Goal: Check status: Check status

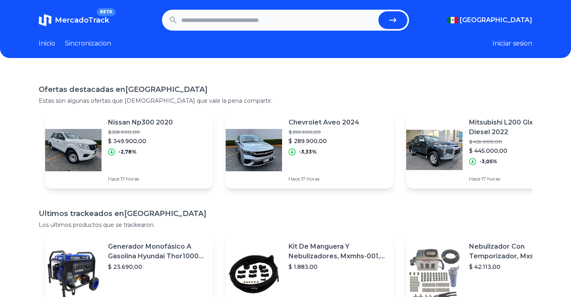
click at [329, 22] on input "text" at bounding box center [278, 20] width 194 height 18
paste input "**********"
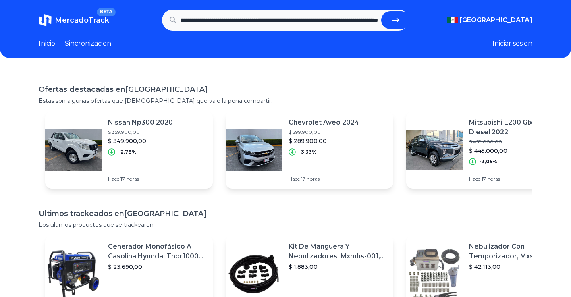
click at [381, 11] on button "submit" at bounding box center [395, 20] width 29 height 18
type input "**********"
